Goal: Information Seeking & Learning: Learn about a topic

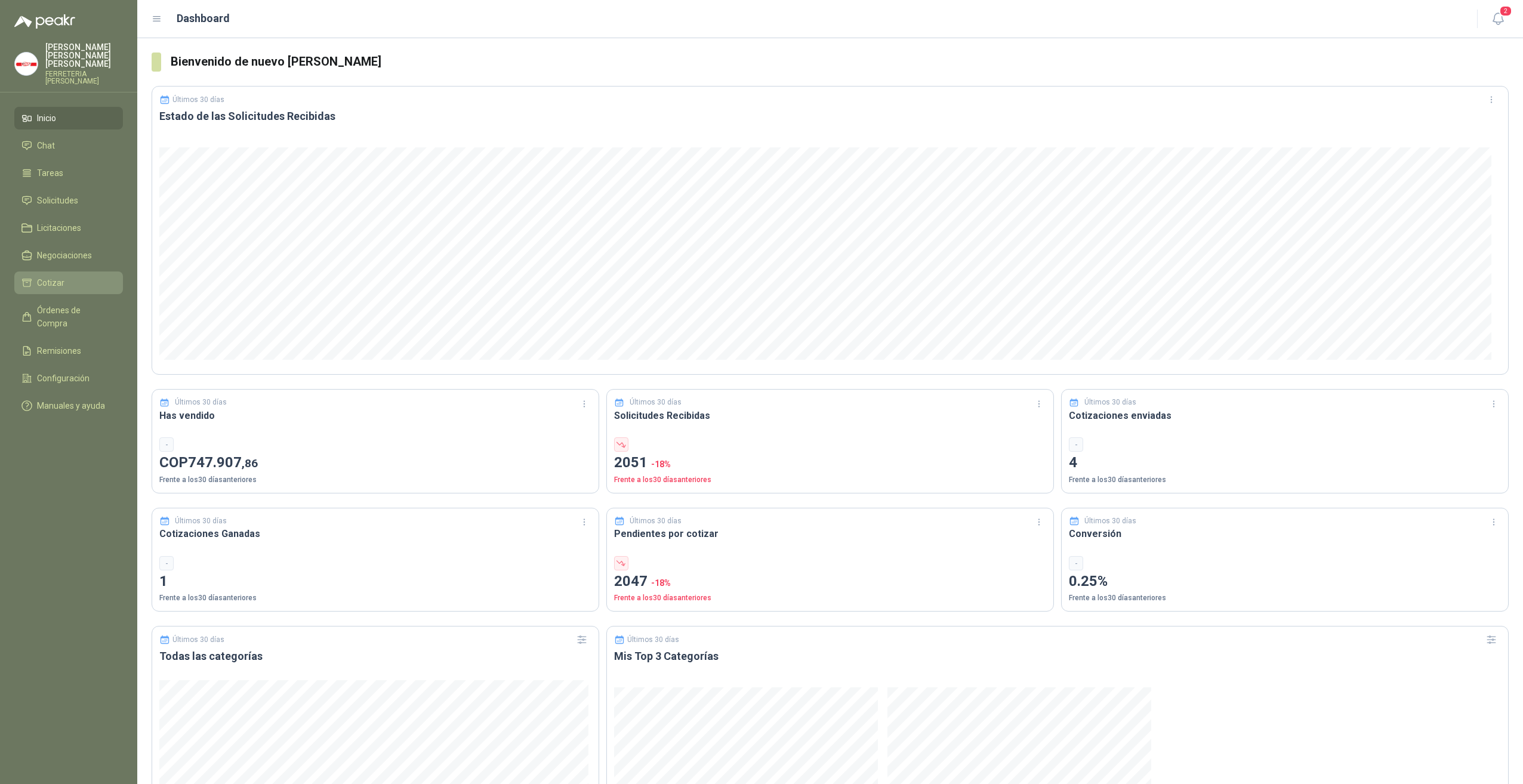
click at [58, 280] on span "Cotizar" at bounding box center [50, 283] width 27 height 13
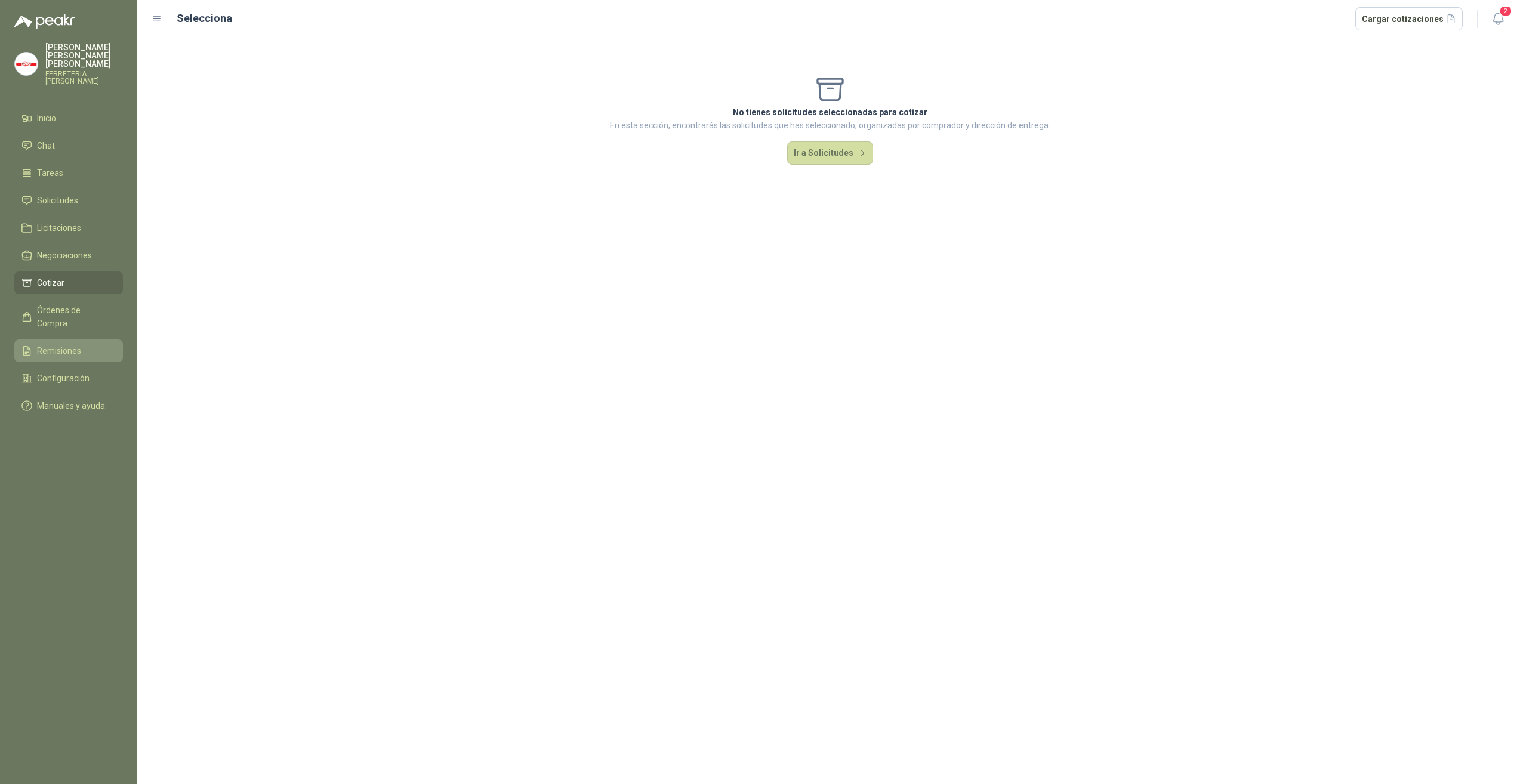
click at [60, 344] on span "Remisiones" at bounding box center [59, 351] width 44 height 13
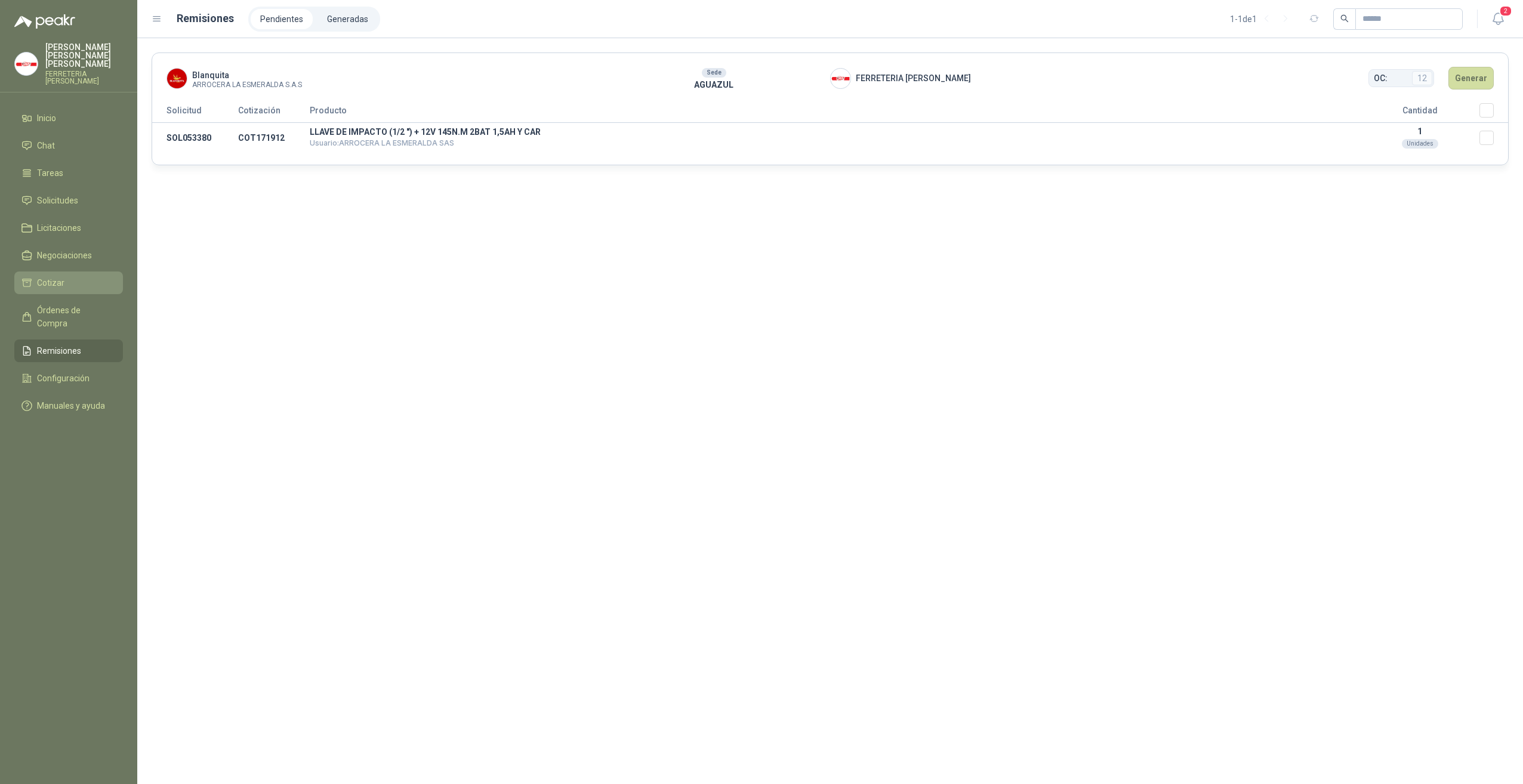
click at [87, 281] on link "Cotizar" at bounding box center [68, 283] width 109 height 23
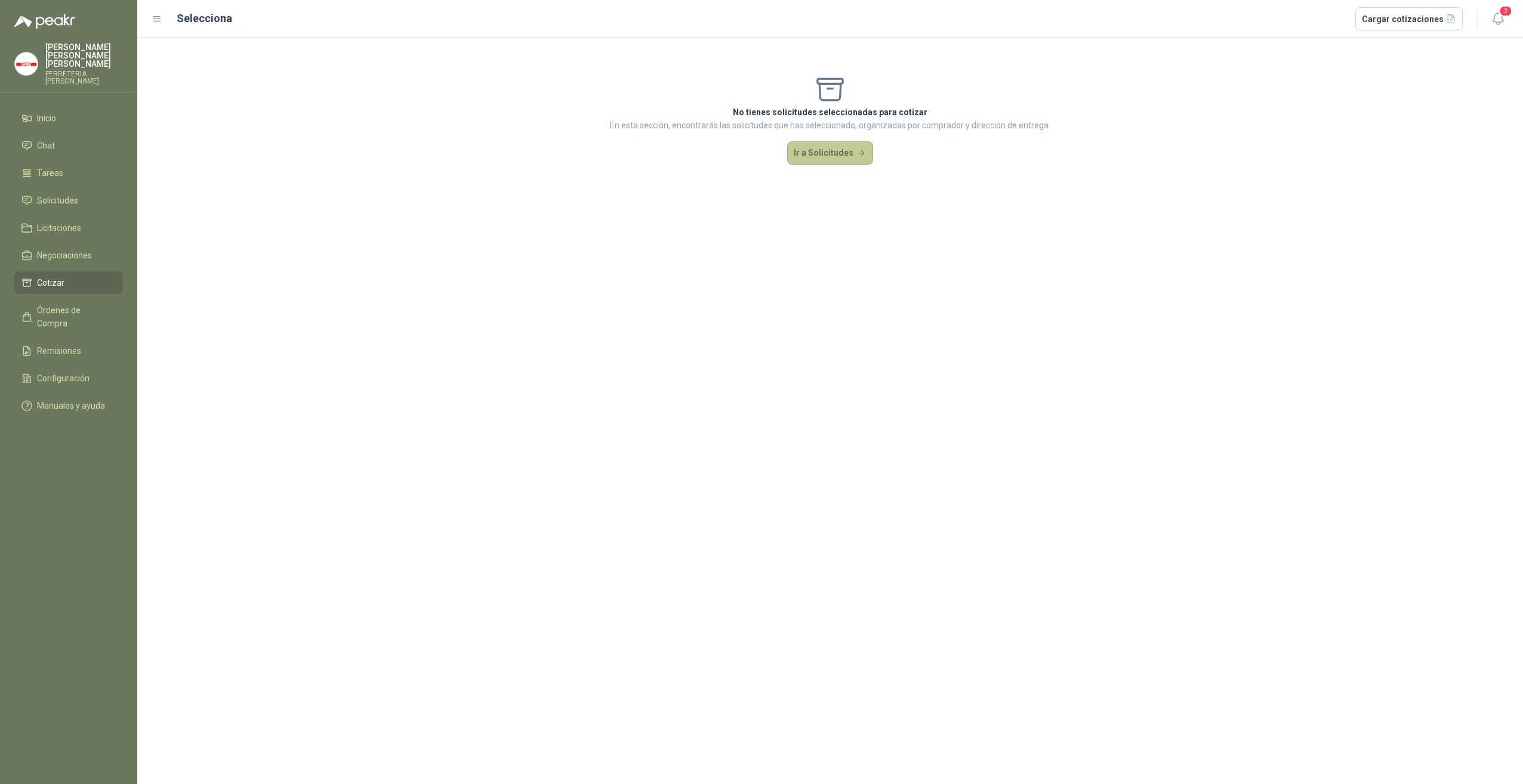
click at [844, 156] on button "Ir a Solicitudes" at bounding box center [830, 152] width 86 height 24
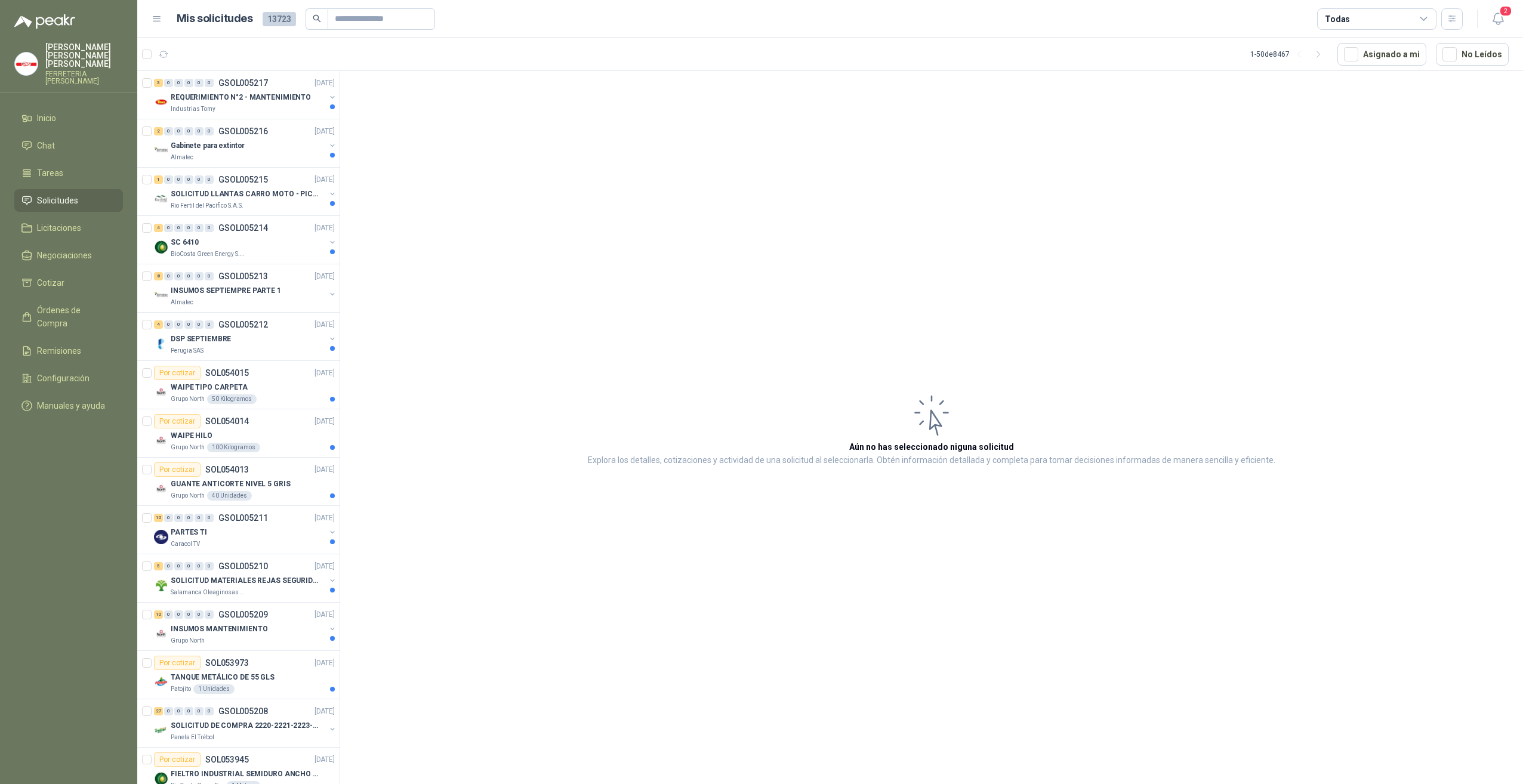
click at [934, 408] on icon at bounding box center [931, 415] width 47 height 48
click at [240, 140] on p "Gabinete para extintor" at bounding box center [207, 146] width 74 height 11
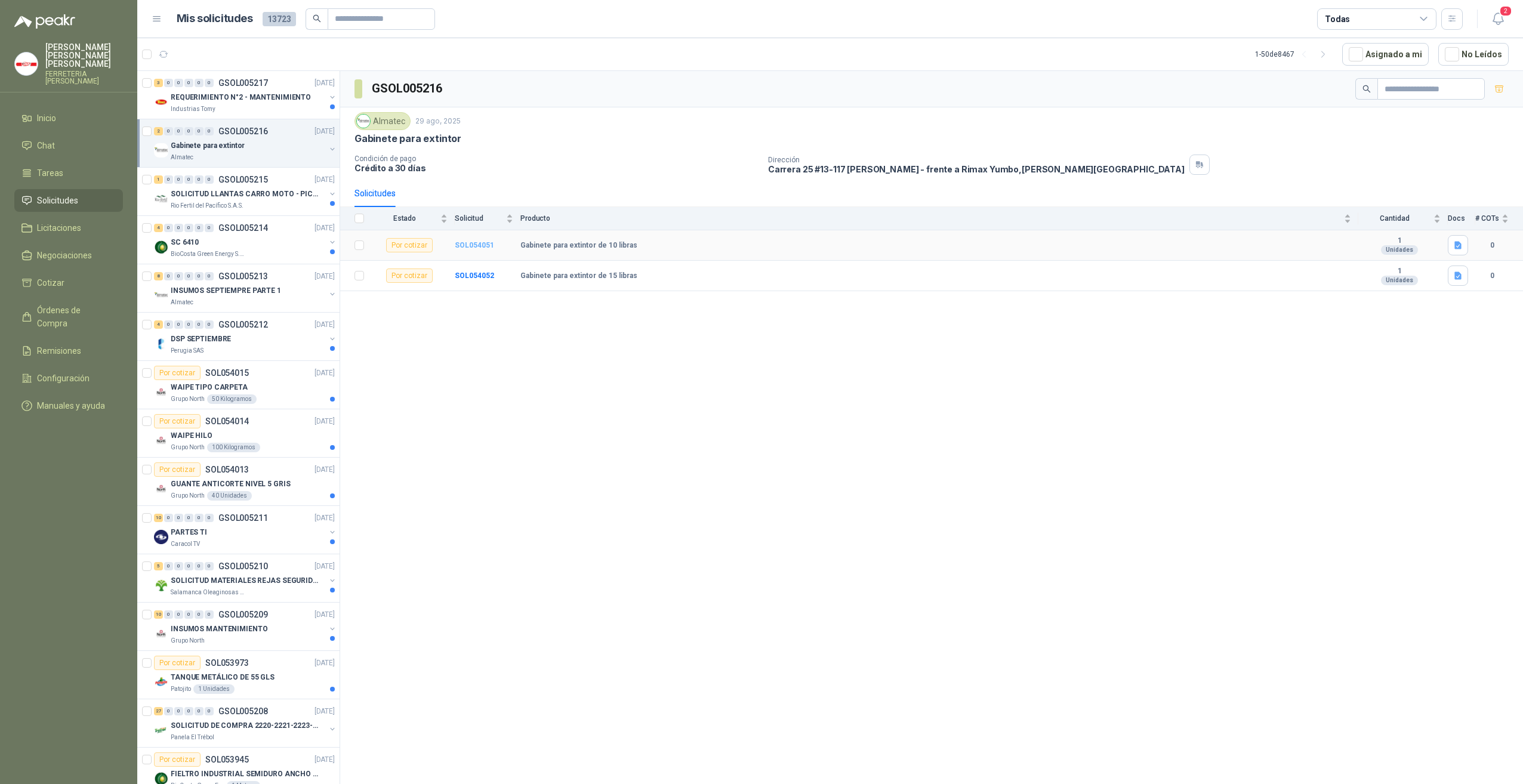
click at [462, 242] on b "SOL054051" at bounding box center [475, 245] width 40 height 9
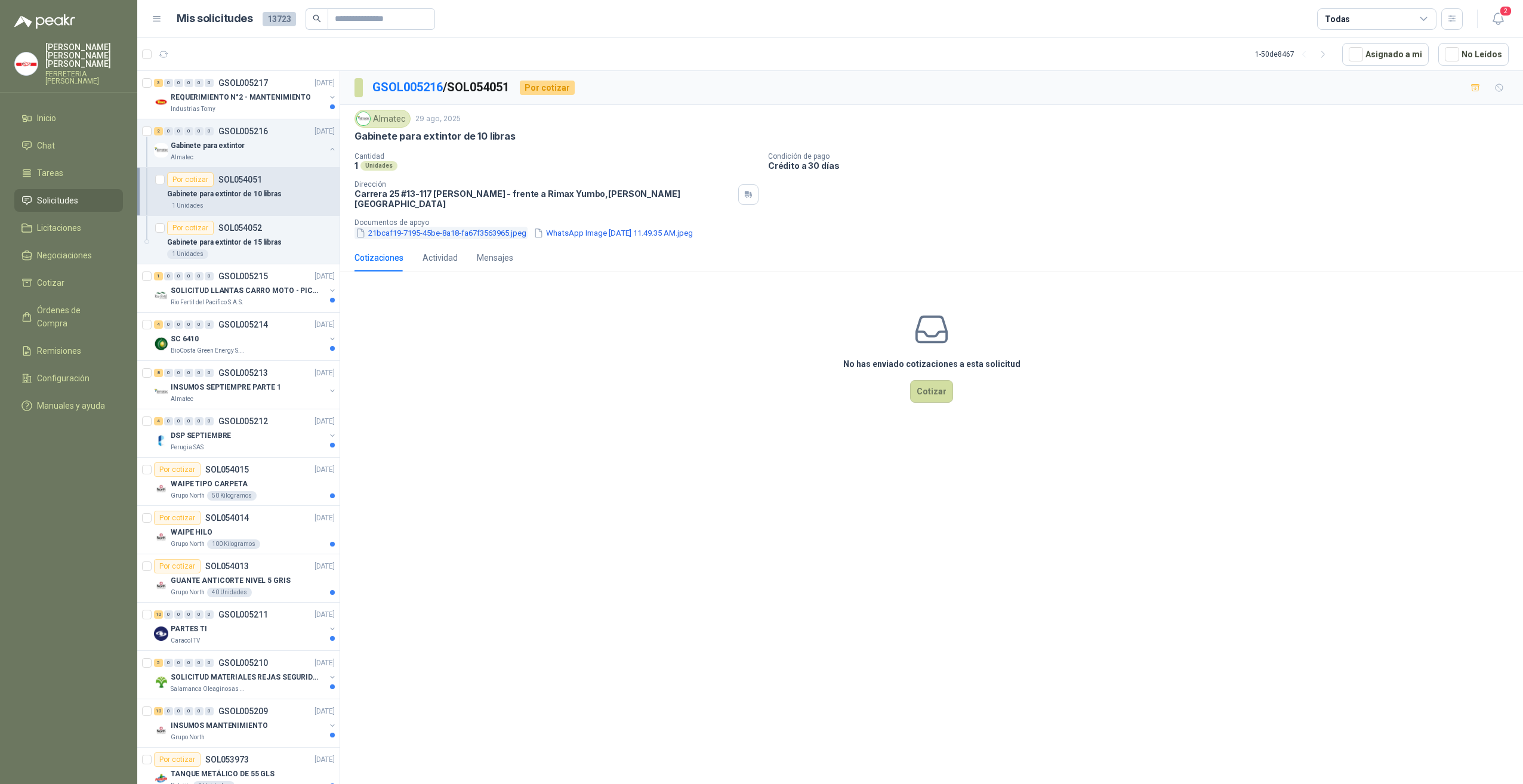
click at [403, 227] on button "21bcaf19-7195-45be-8a18-fa67f3563965.jpeg" at bounding box center [441, 233] width 173 height 12
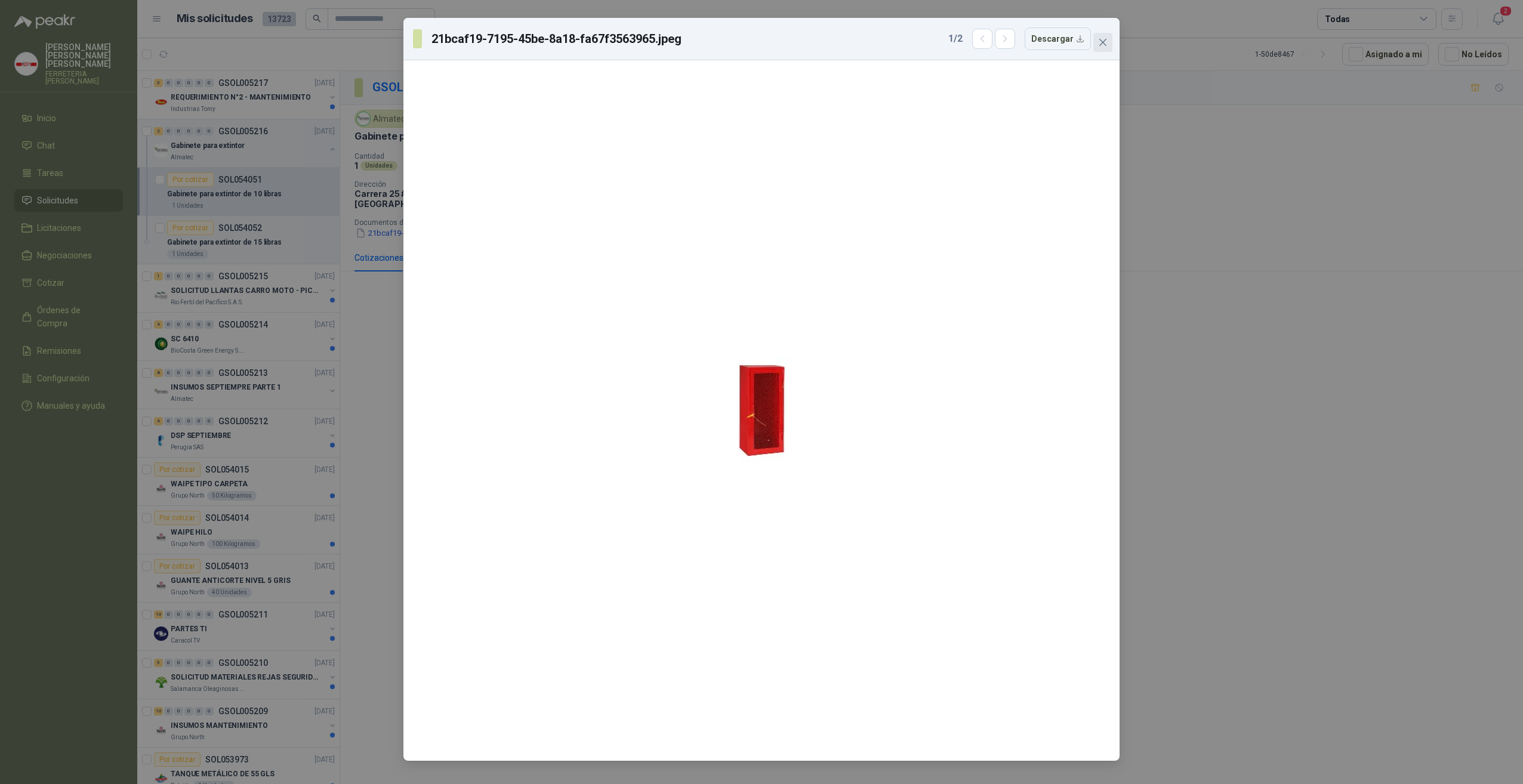
click at [1103, 41] on icon "close" at bounding box center [1102, 43] width 9 height 9
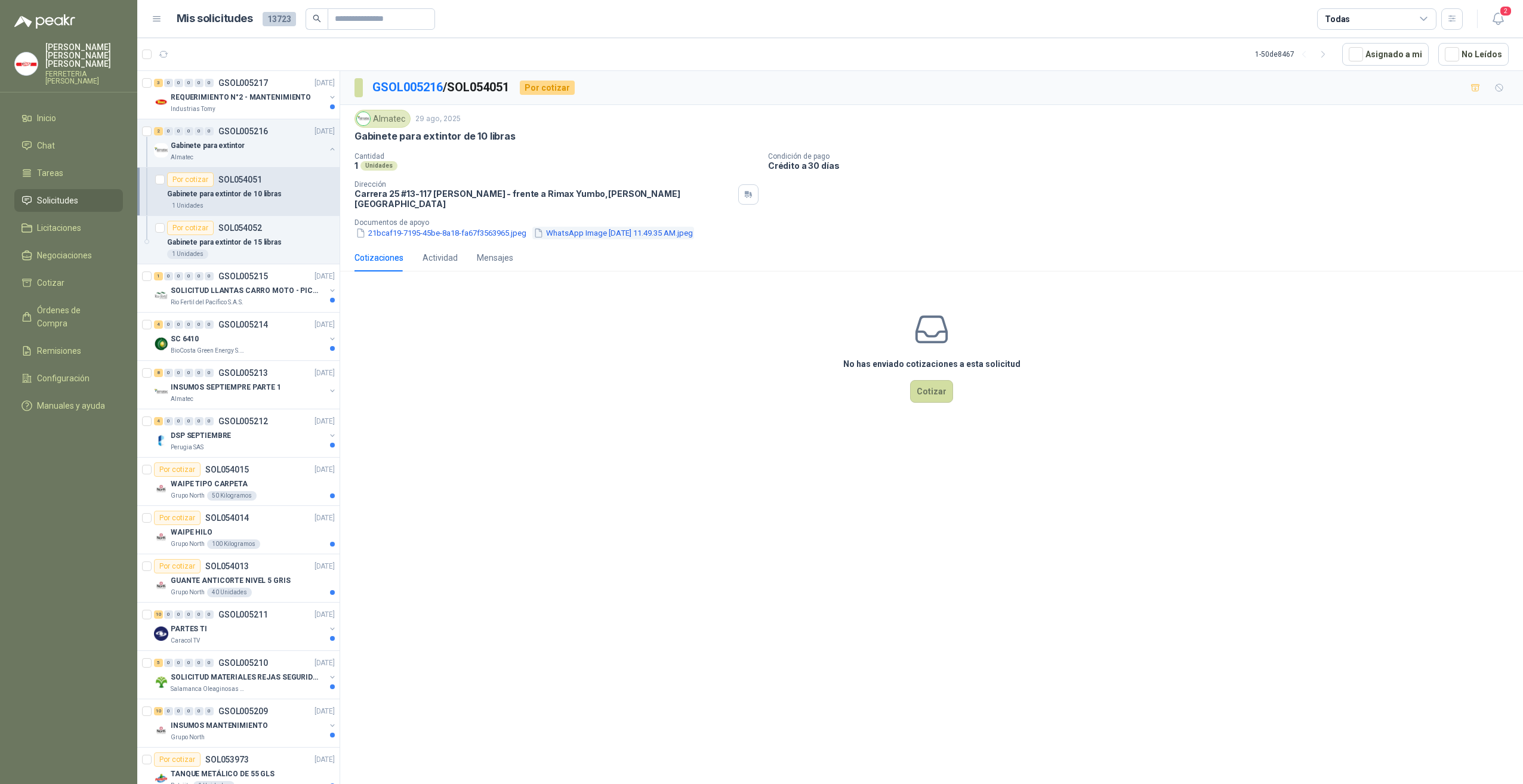
click at [620, 227] on button "WhatsApp Image 2025-08-29 at 11.49.35 AM.jpeg" at bounding box center [613, 233] width 162 height 12
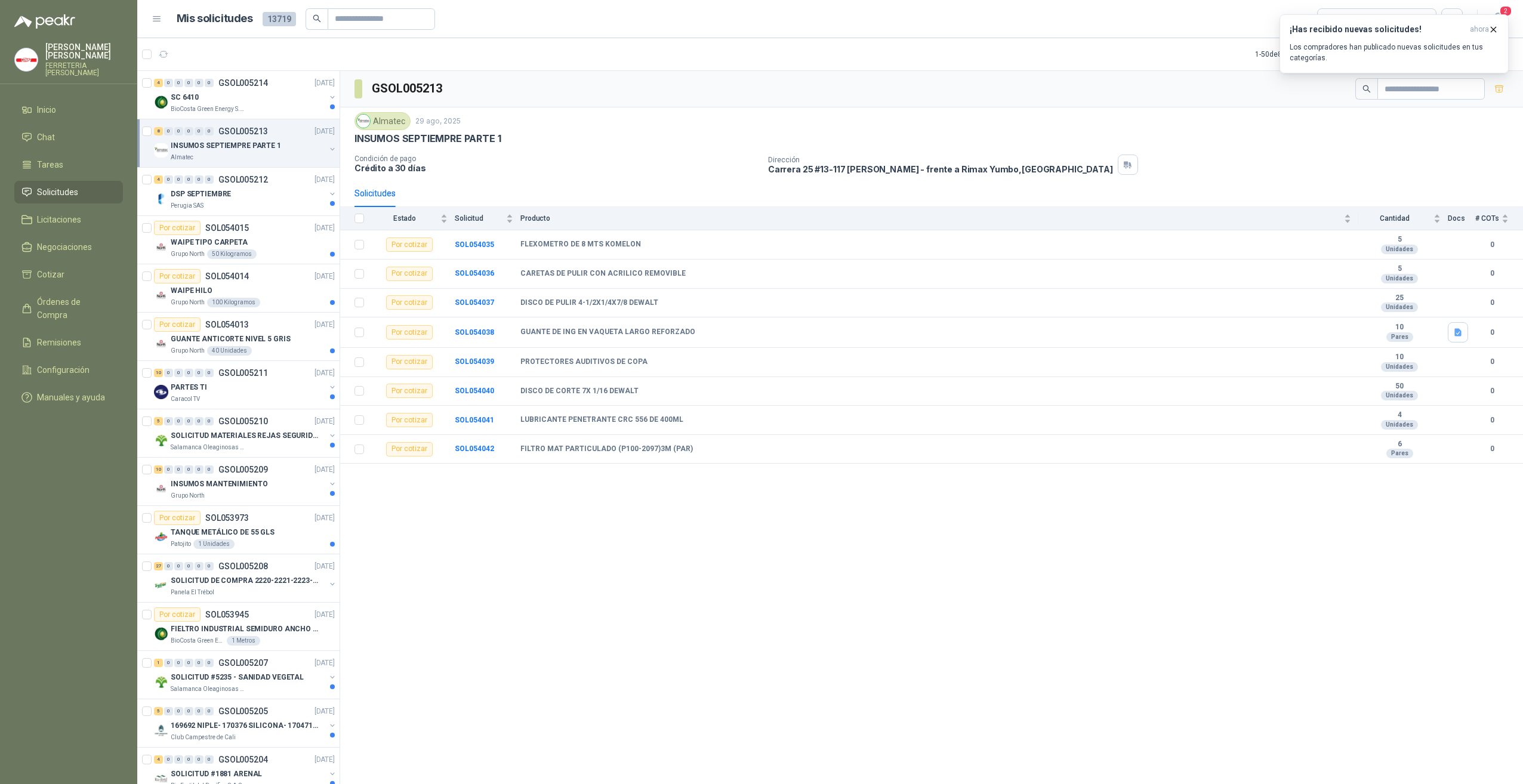
click at [65, 193] on span "Solicitudes" at bounding box center [58, 192] width 42 height 13
